Goal: Task Accomplishment & Management: Use online tool/utility

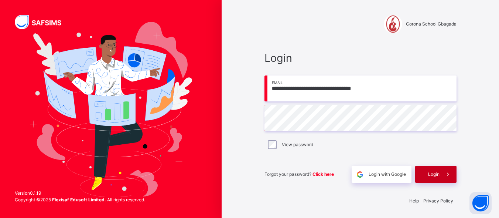
click at [450, 176] on icon at bounding box center [448, 174] width 8 height 8
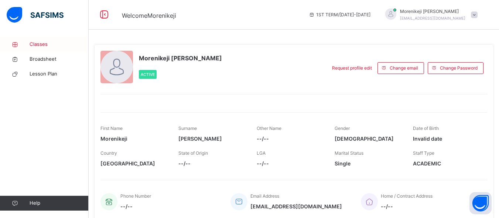
click at [40, 45] on span "Classes" at bounding box center [59, 44] width 59 height 7
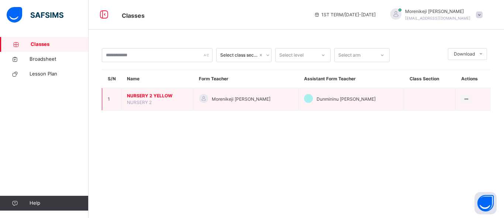
click at [148, 99] on span "NURSERY 2 YELLOW" at bounding box center [157, 95] width 61 height 7
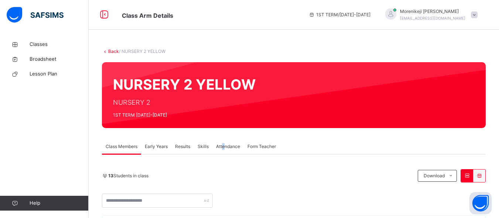
click at [225, 146] on span "Attendance" at bounding box center [228, 146] width 24 height 7
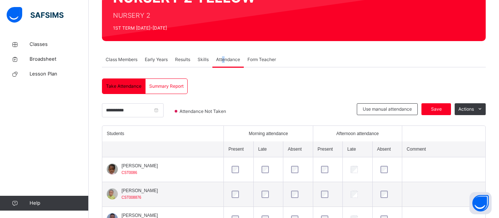
scroll to position [28, 0]
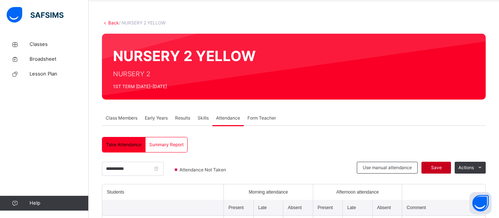
click at [439, 166] on span "Save" at bounding box center [436, 167] width 18 height 7
